Goal: Task Accomplishment & Management: Manage account settings

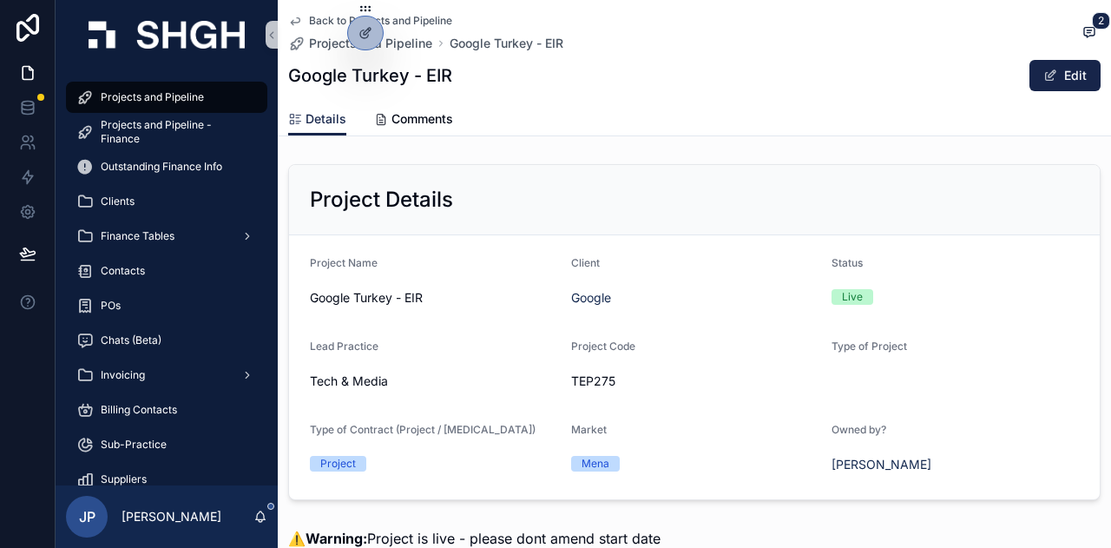
scroll to position [3230, 0]
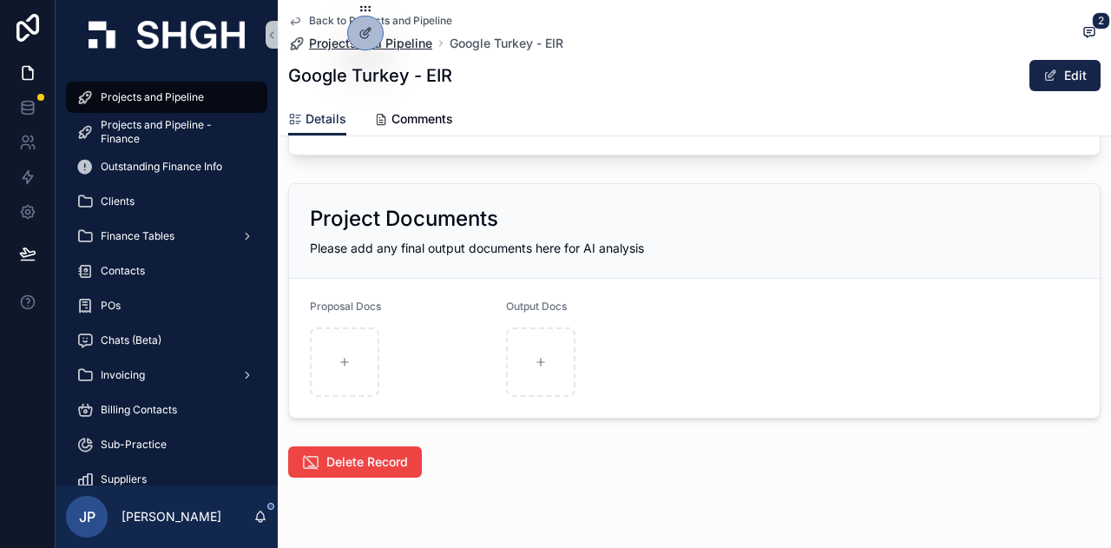
click at [332, 39] on span "Projects and Pipeline" at bounding box center [370, 43] width 123 height 17
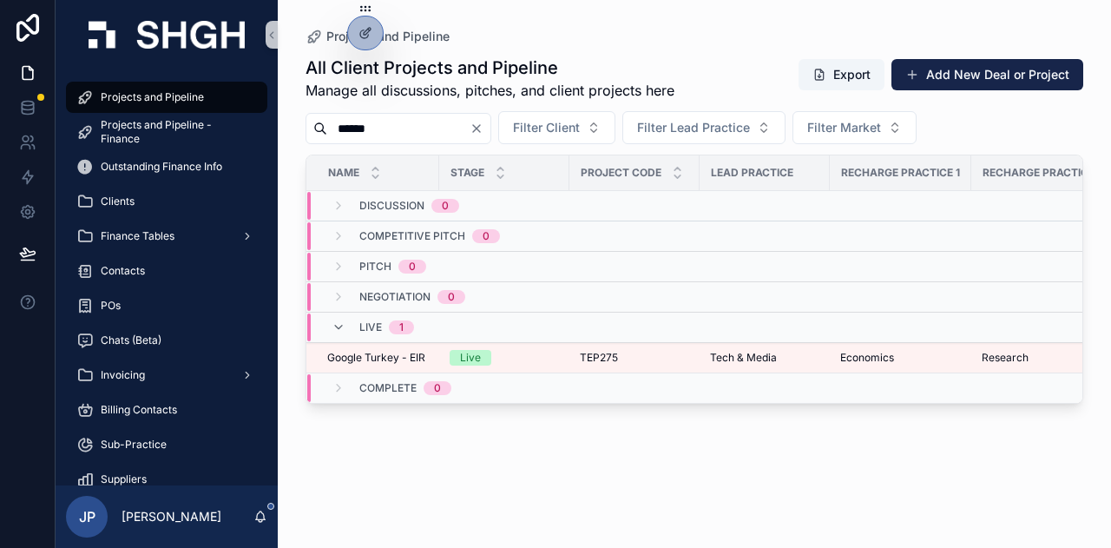
click at [491, 119] on div "******" at bounding box center [399, 128] width 186 height 31
click at [490, 128] on button "Clear" at bounding box center [480, 129] width 21 height 14
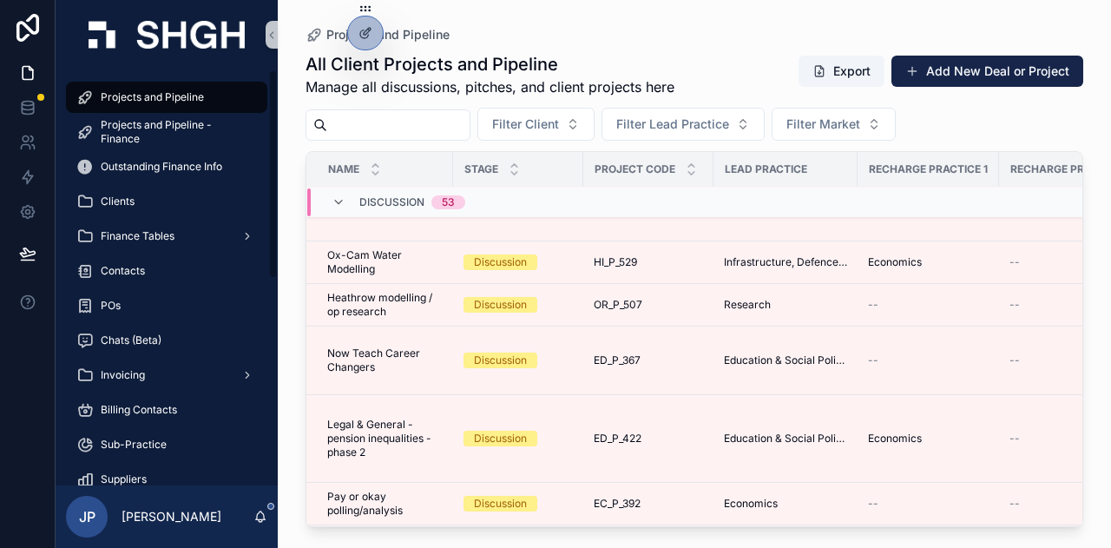
drag, startPoint x: 365, startPoint y: 131, endPoint x: 366, endPoint y: 114, distance: 17.4
click at [365, 131] on input "scrollable content" at bounding box center [398, 125] width 142 height 24
type input "*"
type input "*****"
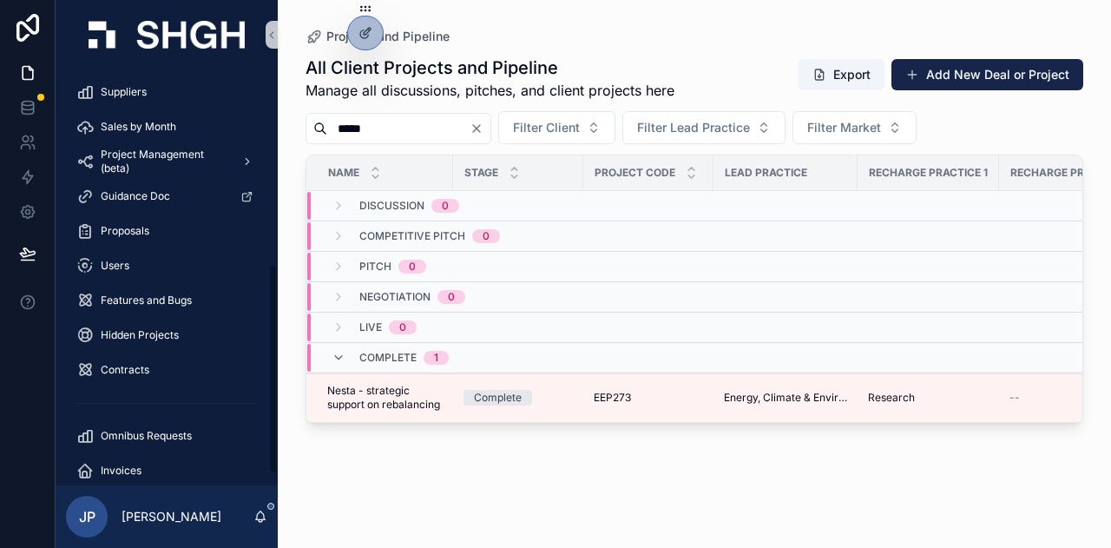
scroll to position [410, 0]
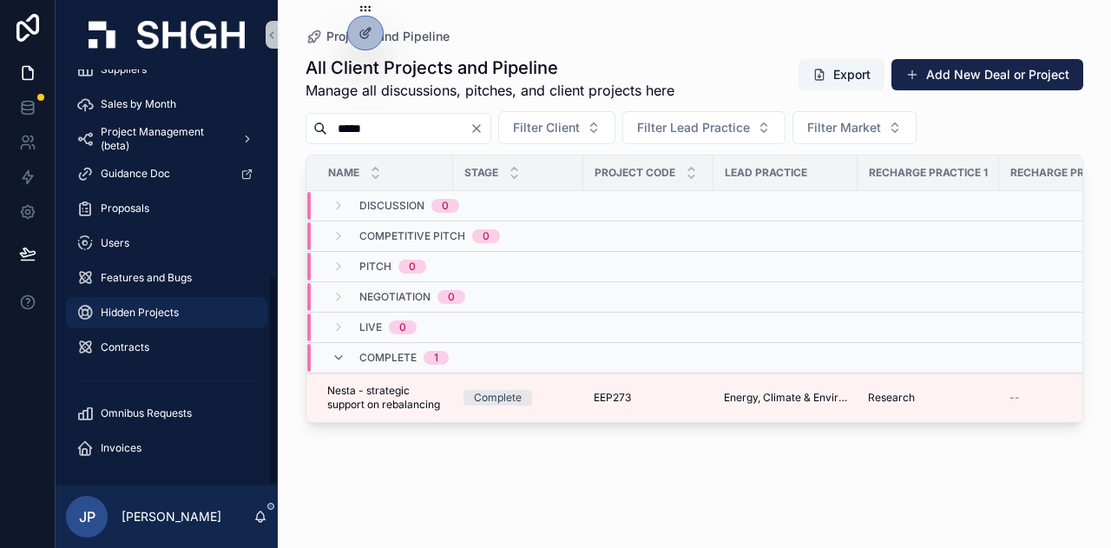
click at [128, 299] on div "Hidden Projects" at bounding box center [166, 313] width 181 height 28
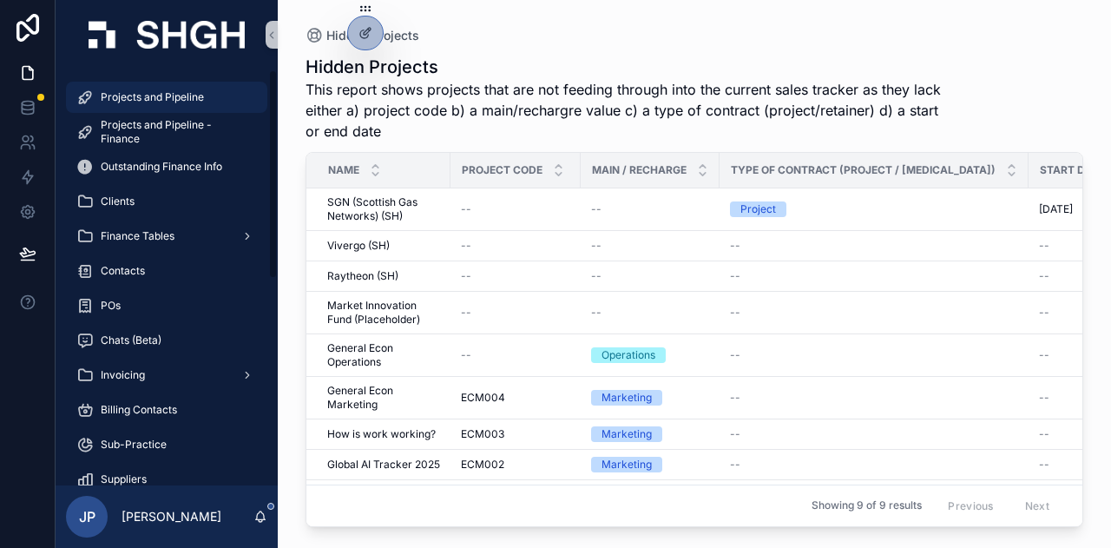
click at [177, 96] on span "Projects and Pipeline" at bounding box center [152, 97] width 103 height 14
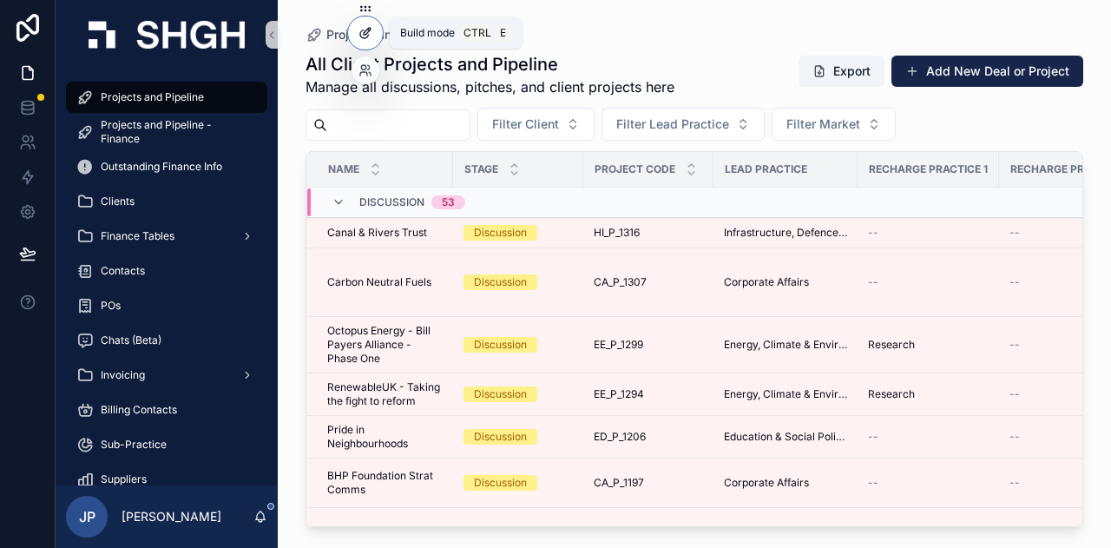
click at [363, 29] on icon at bounding box center [366, 33] width 14 height 14
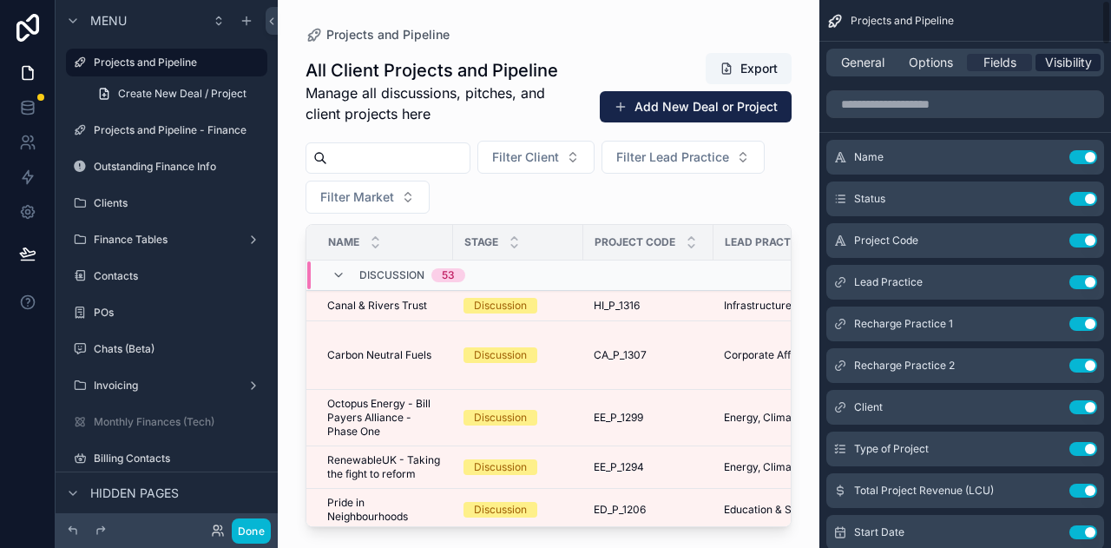
click at [1071, 58] on span "Visibility" at bounding box center [1068, 62] width 47 height 17
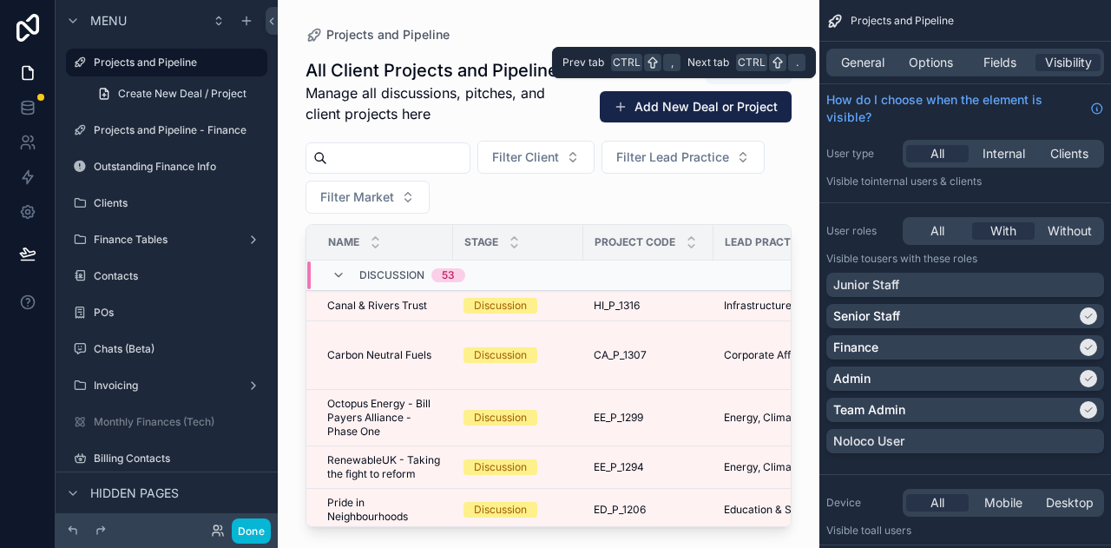
drag, startPoint x: 1002, startPoint y: 63, endPoint x: 1003, endPoint y: 72, distance: 8.7
click at [1002, 66] on span "Fields" at bounding box center [1000, 62] width 33 height 17
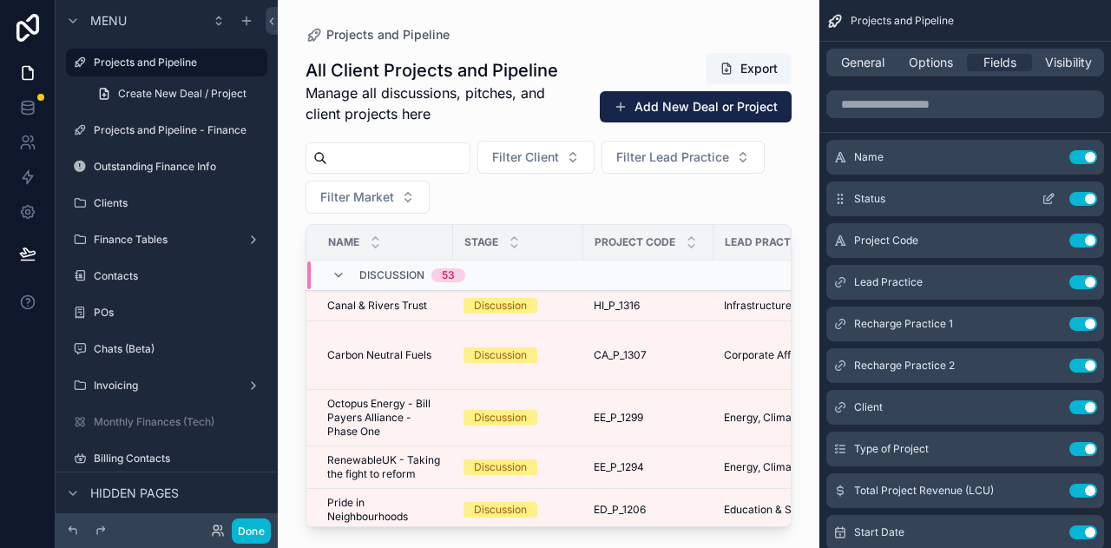
click at [1044, 199] on icon "scrollable content" at bounding box center [1048, 200] width 8 height 8
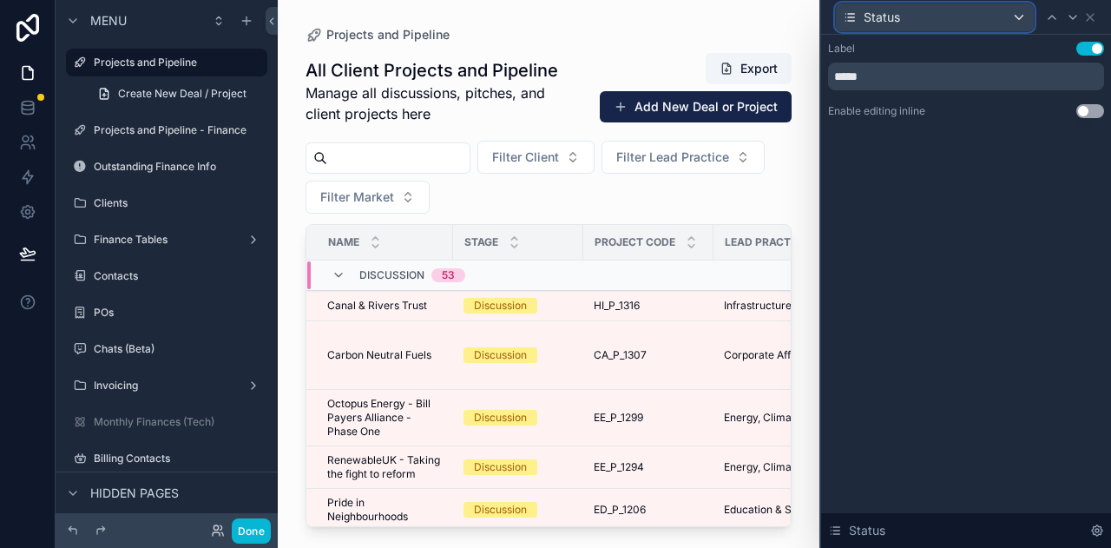
click at [1018, 18] on div "Status" at bounding box center [935, 17] width 198 height 28
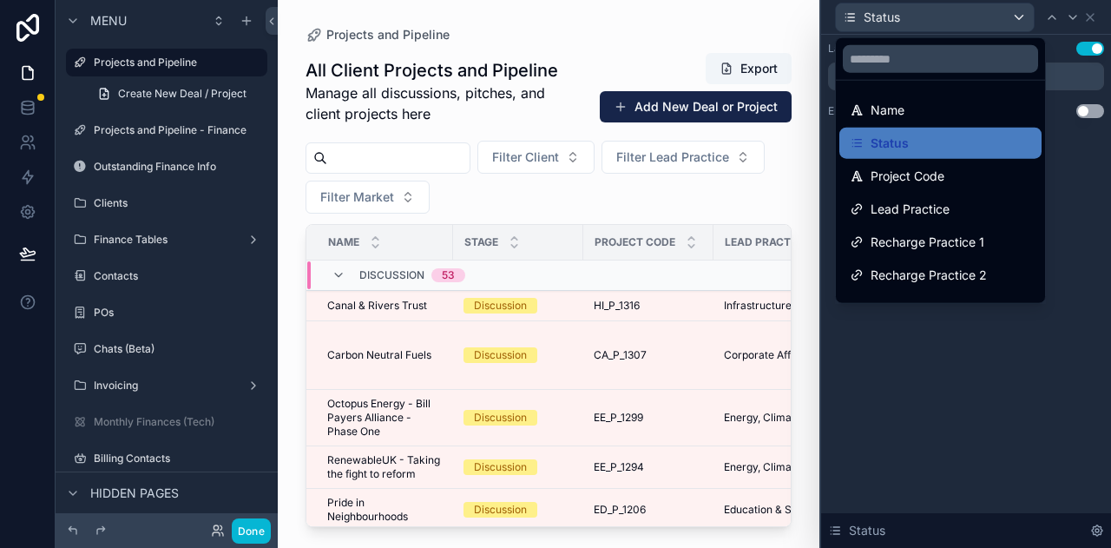
click at [1018, 19] on div at bounding box center [966, 274] width 290 height 548
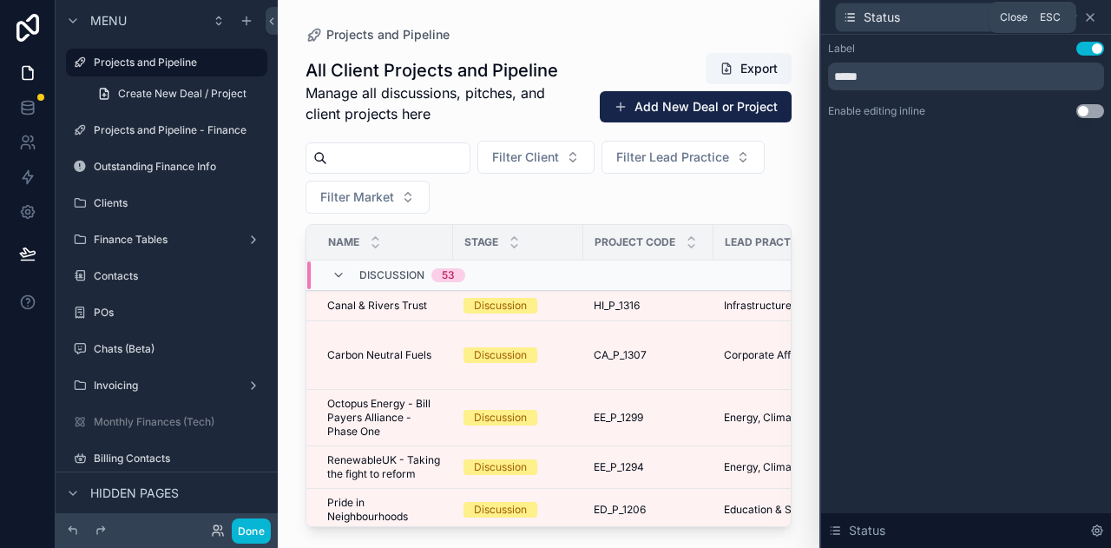
click at [1094, 18] on icon at bounding box center [1090, 17] width 14 height 14
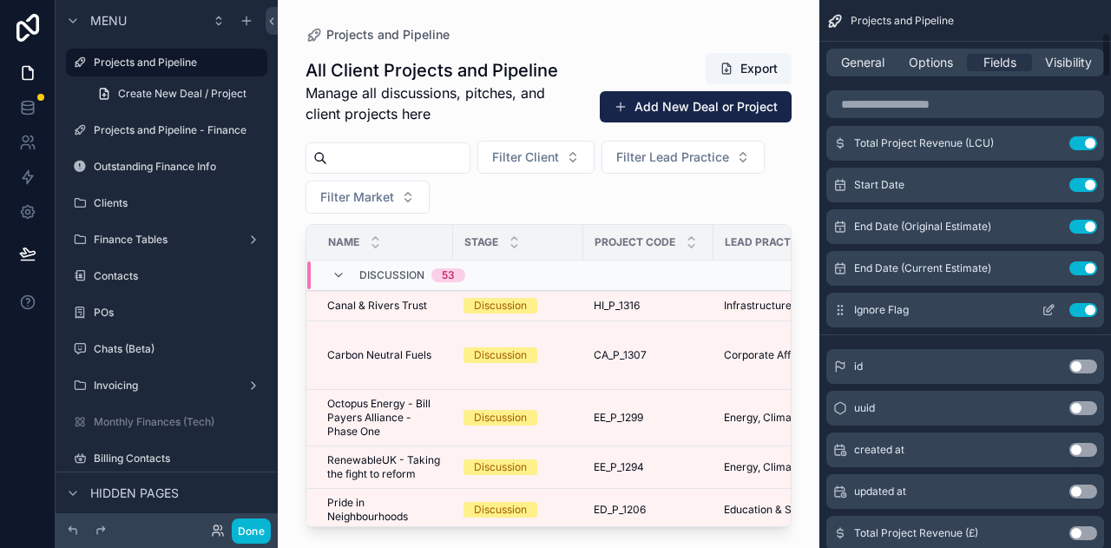
scroll to position [434, 0]
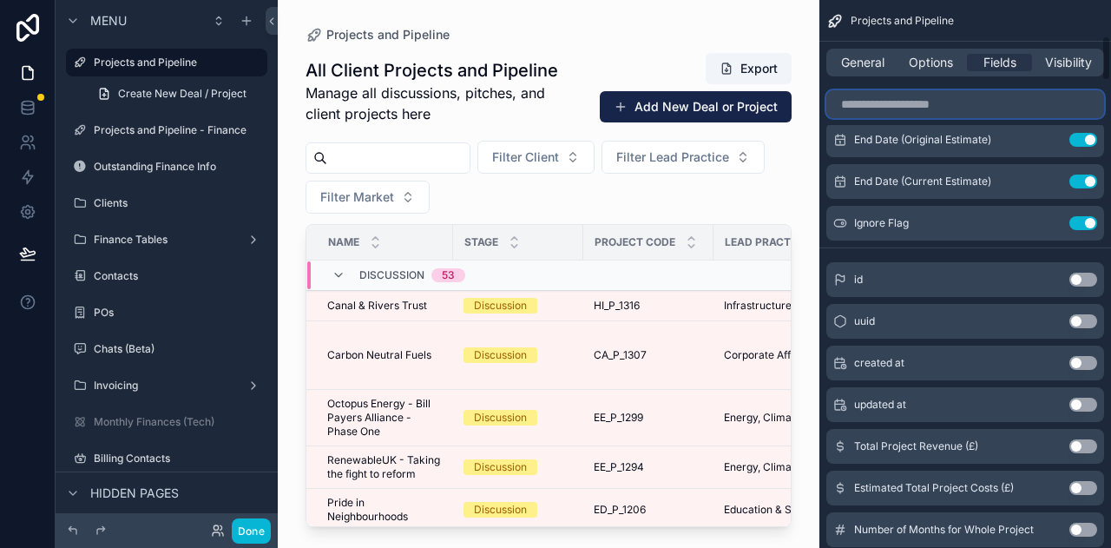
click at [911, 109] on input "scrollable content" at bounding box center [965, 104] width 278 height 28
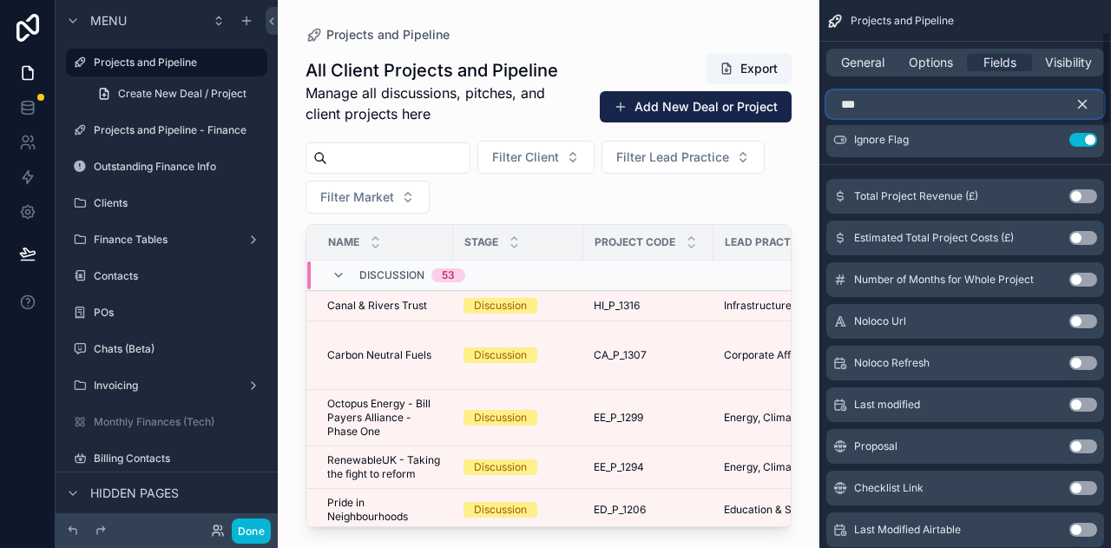
scroll to position [0, 0]
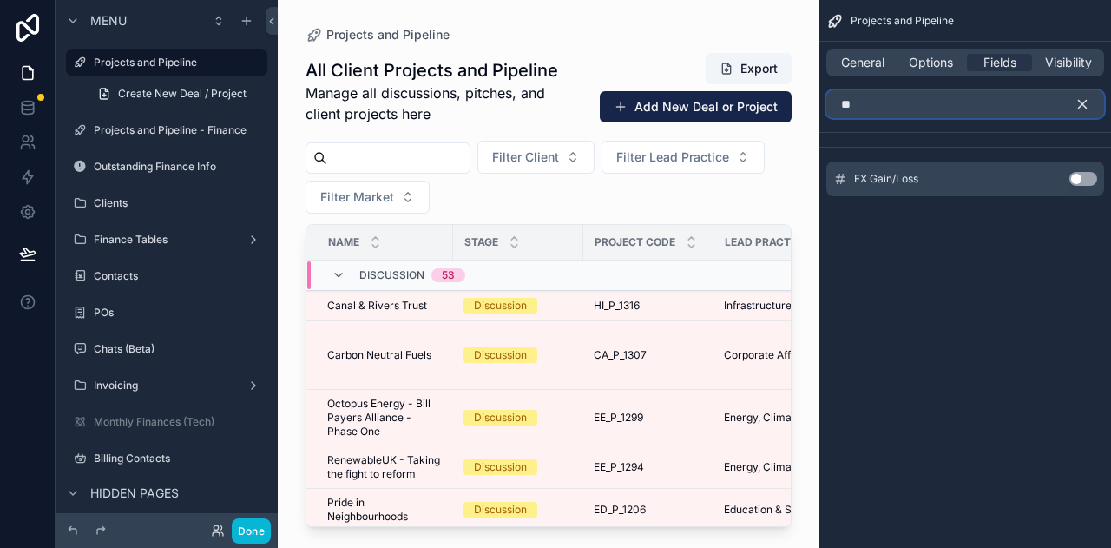
type input "*"
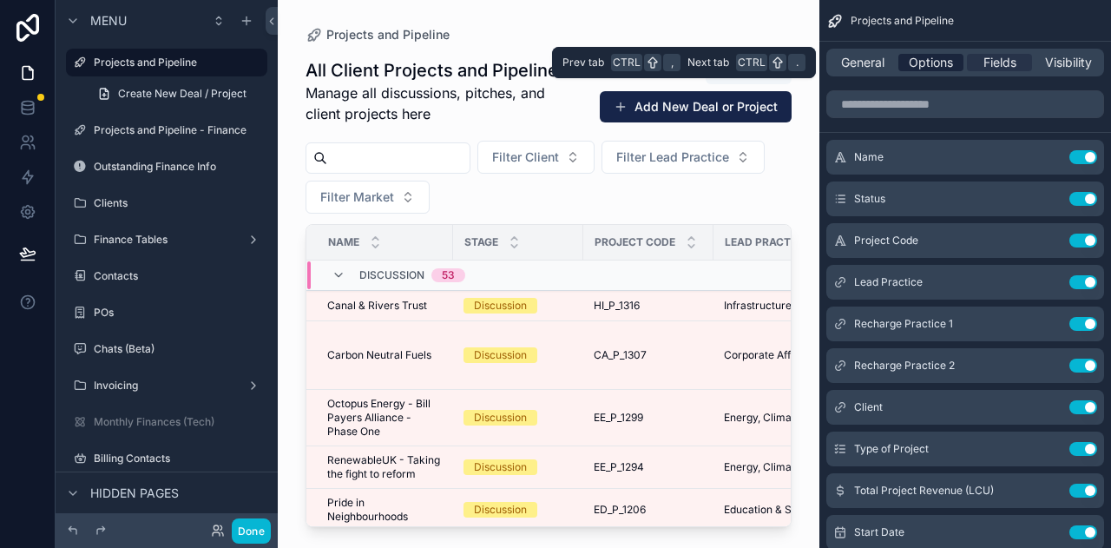
click at [920, 58] on span "Options" at bounding box center [931, 62] width 44 height 17
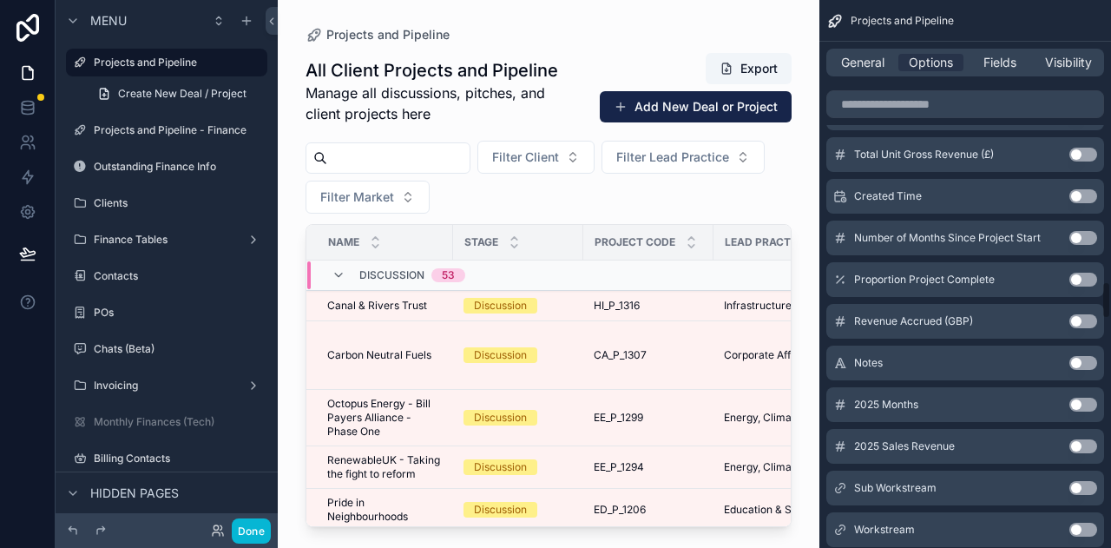
scroll to position [4080, 0]
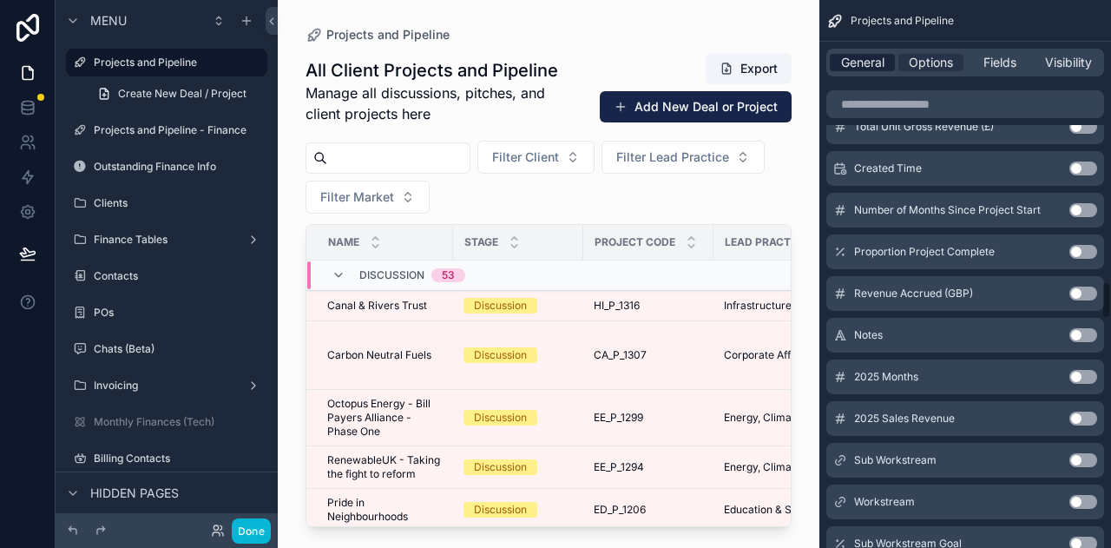
click at [866, 68] on span "General" at bounding box center [862, 62] width 43 height 17
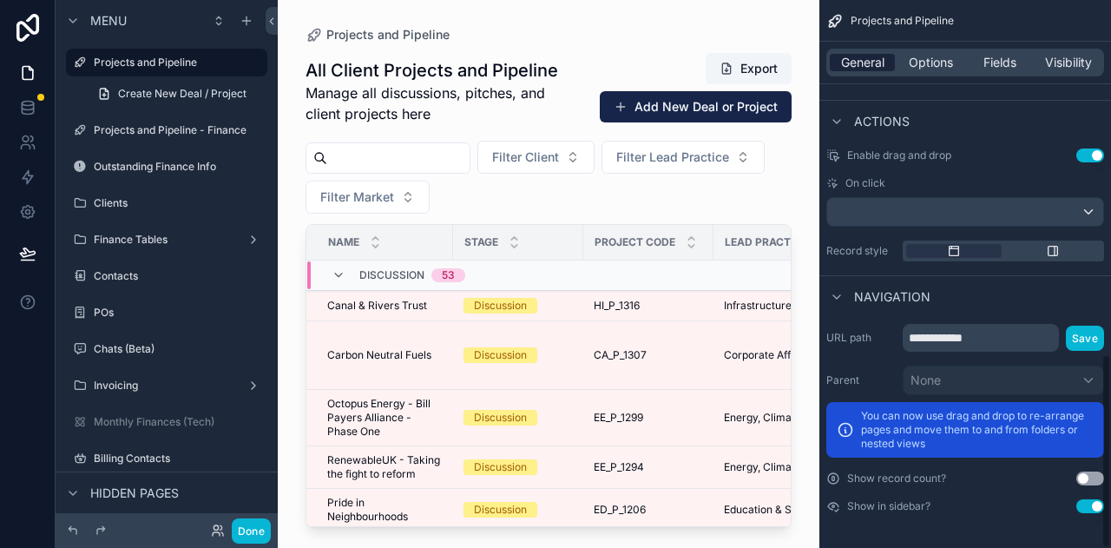
scroll to position [1002, 0]
